Goal: Information Seeking & Learning: Learn about a topic

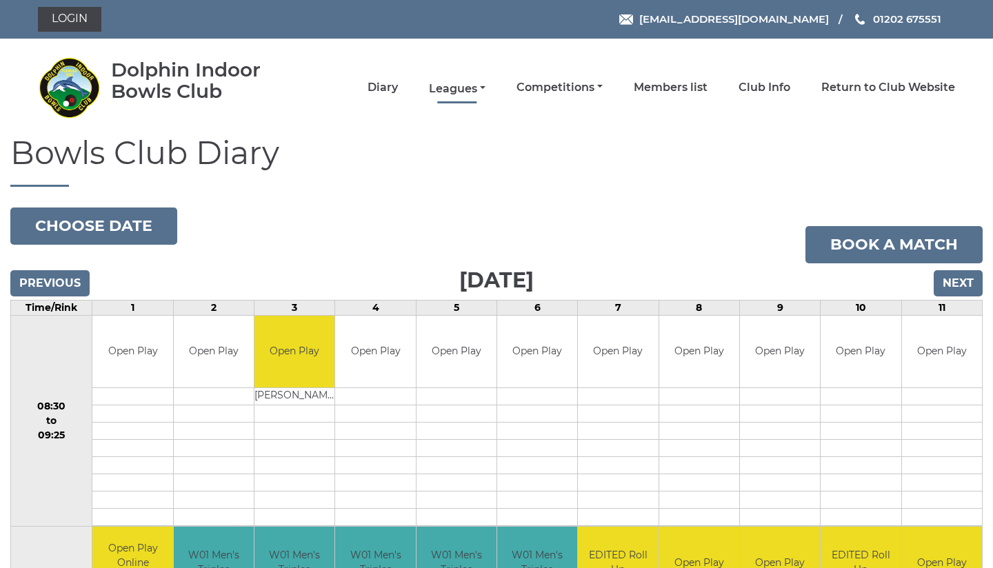
click at [486, 89] on link "Leagues" at bounding box center [457, 88] width 57 height 15
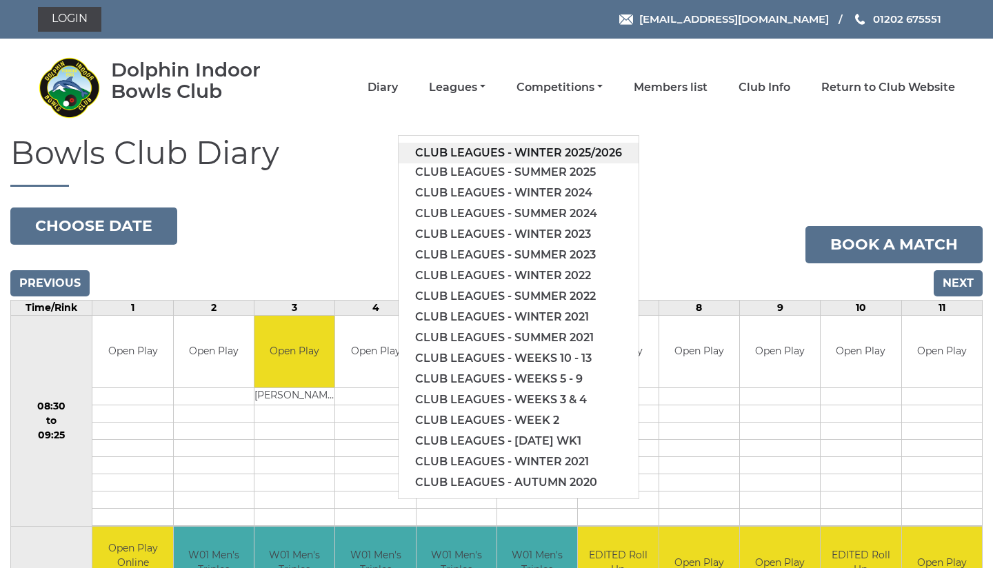
click at [536, 149] on link "Club leagues - Winter 2025/2026" at bounding box center [519, 153] width 240 height 21
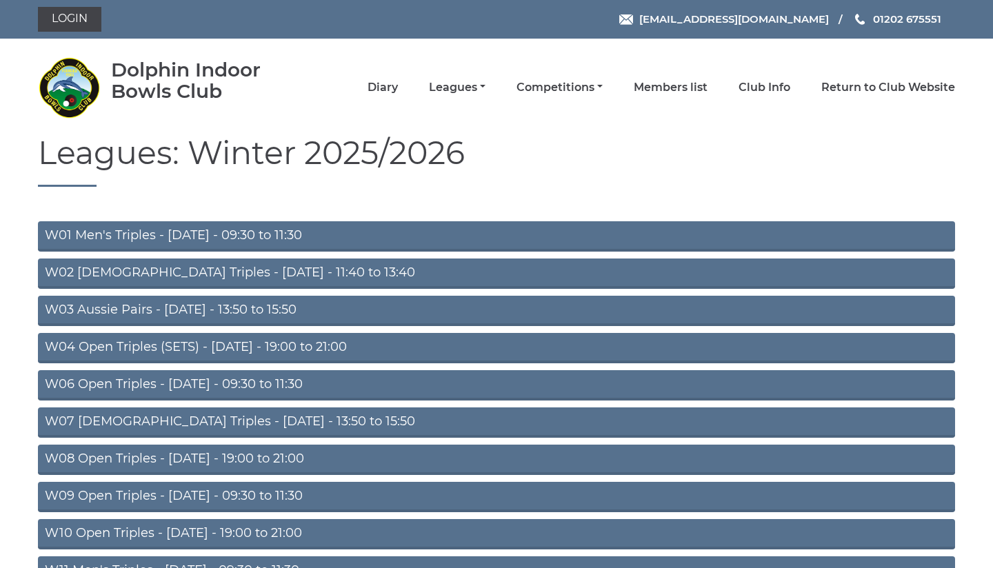
click at [369, 350] on link "W04 Open Triples (SETS) - Monday - 19:00 to 21:00" at bounding box center [497, 348] width 918 height 30
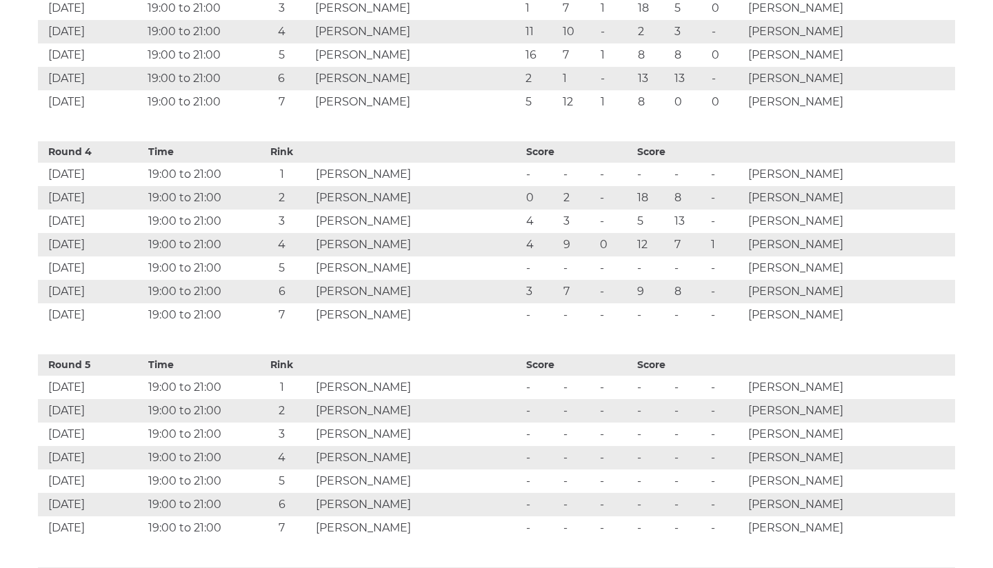
scroll to position [1291, 0]
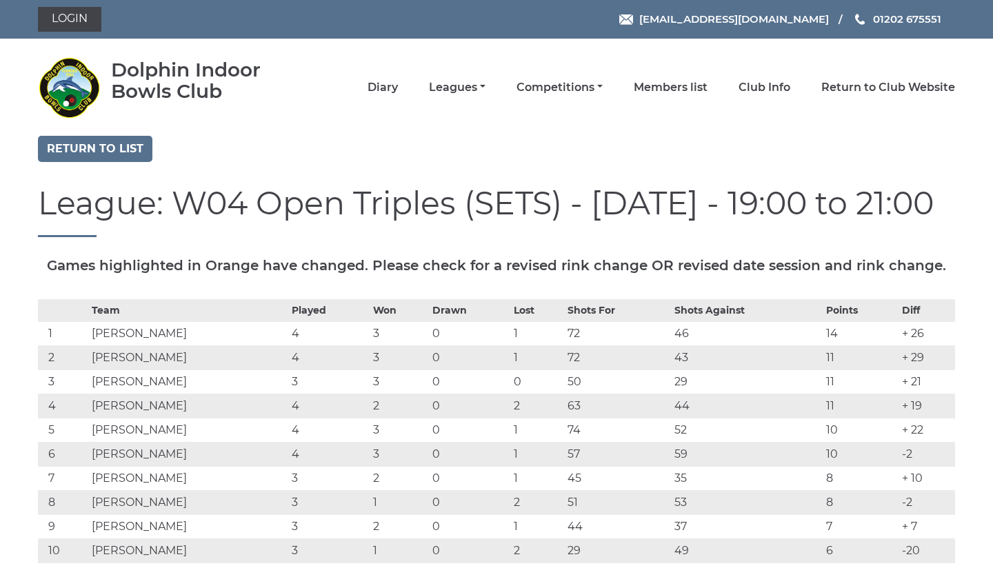
scroll to position [1291, 0]
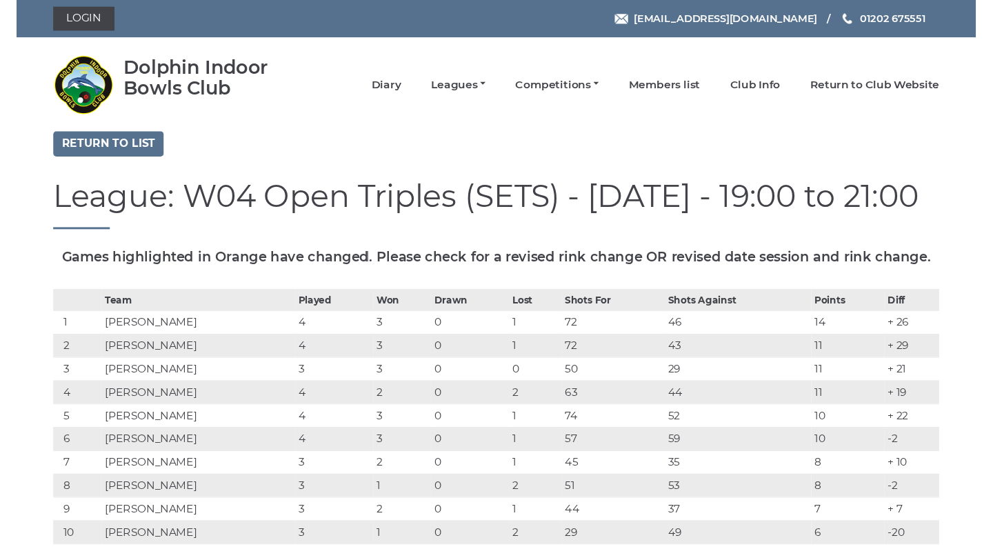
scroll to position [1291, 0]
